Goal: Find specific page/section: Find specific page/section

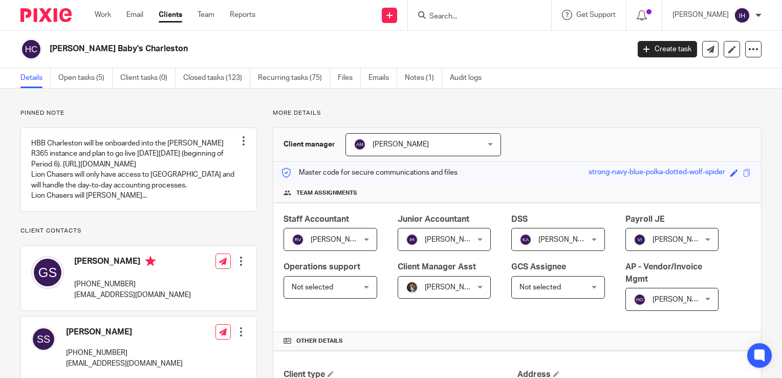
click at [441, 11] on form at bounding box center [482, 15] width 109 height 13
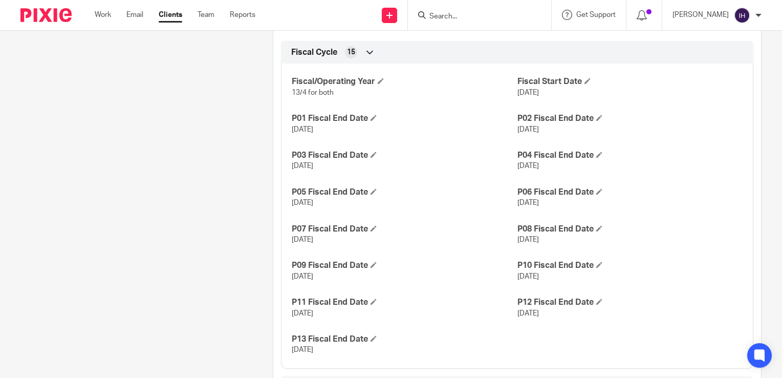
click at [444, 17] on input "Search" at bounding box center [474, 16] width 92 height 9
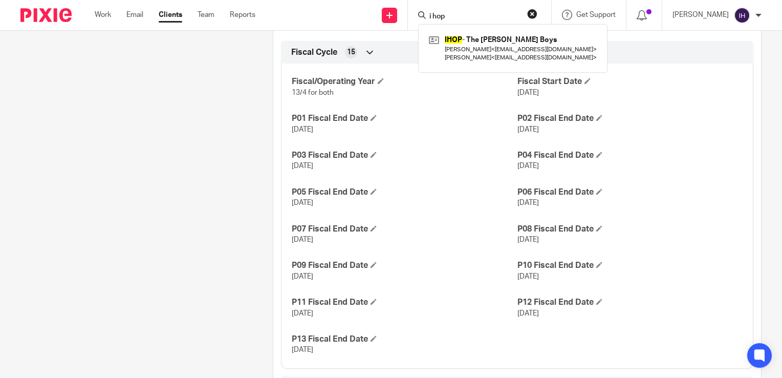
type input "i hop"
click button "submit" at bounding box center [0, 0] width 0 height 0
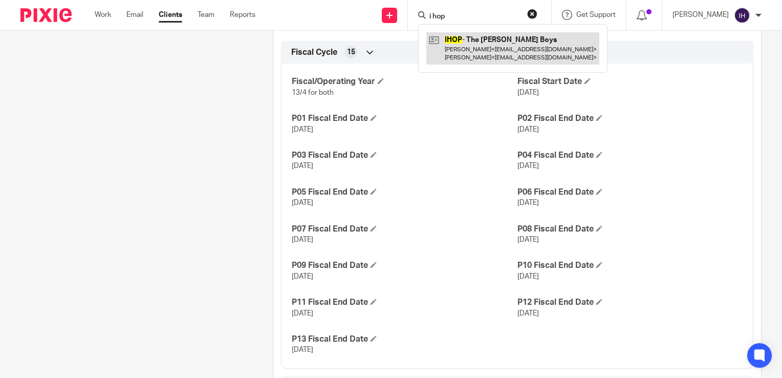
click at [479, 52] on link at bounding box center [512, 48] width 173 height 32
click at [470, 55] on link at bounding box center [512, 48] width 173 height 32
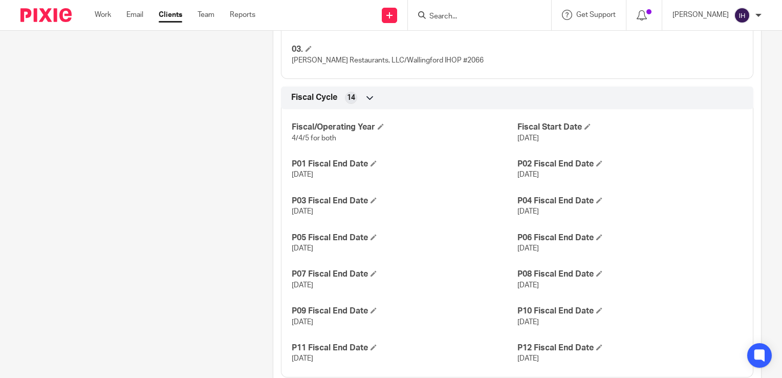
scroll to position [692, 0]
